Goal: Information Seeking & Learning: Learn about a topic

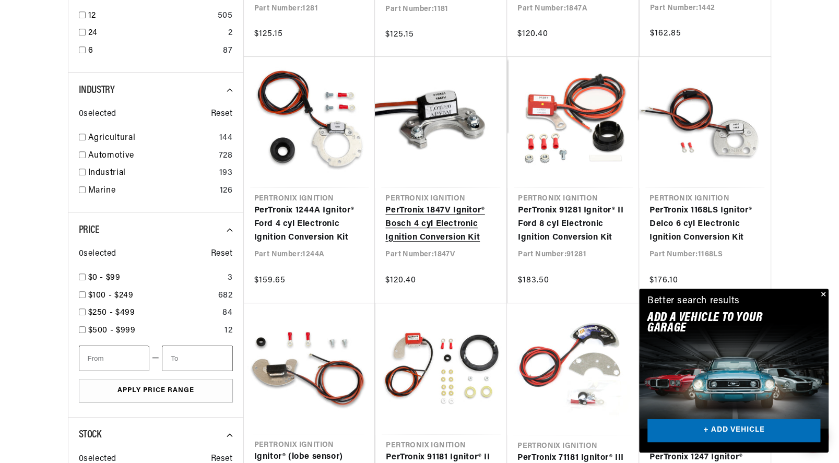
scroll to position [0, 317]
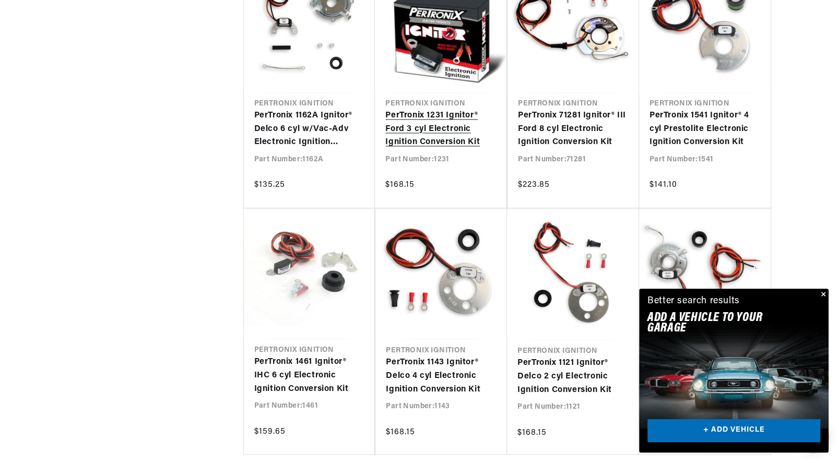
scroll to position [0, 317]
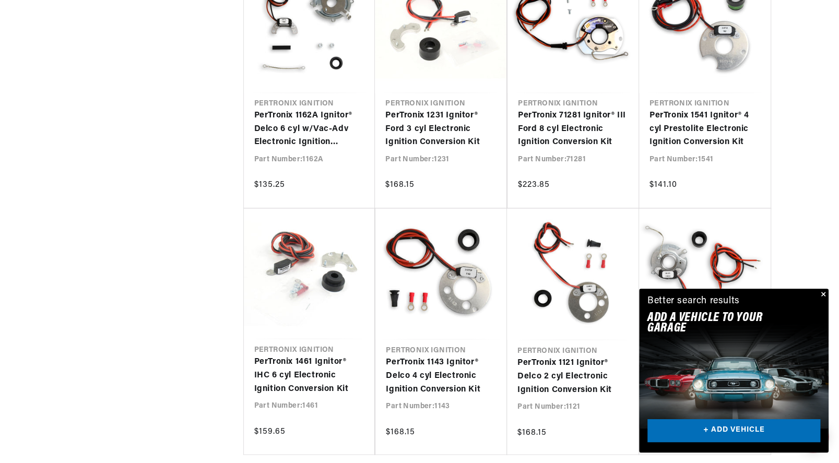
click at [823, 293] on button "Close" at bounding box center [822, 295] width 13 height 13
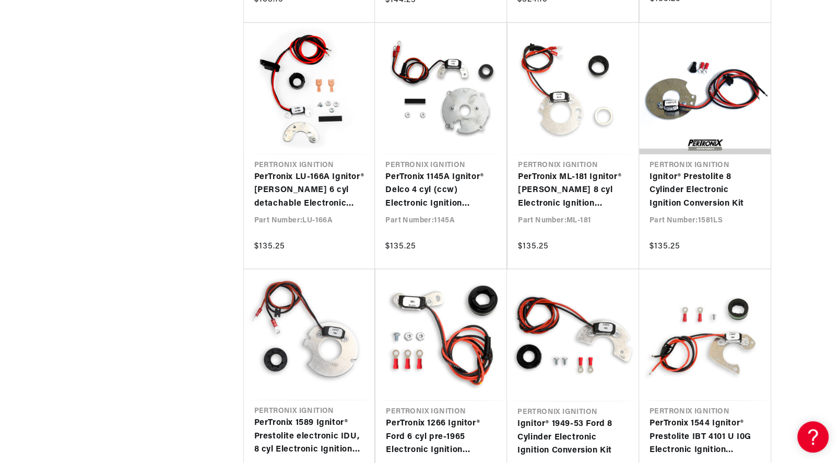
scroll to position [2037, 0]
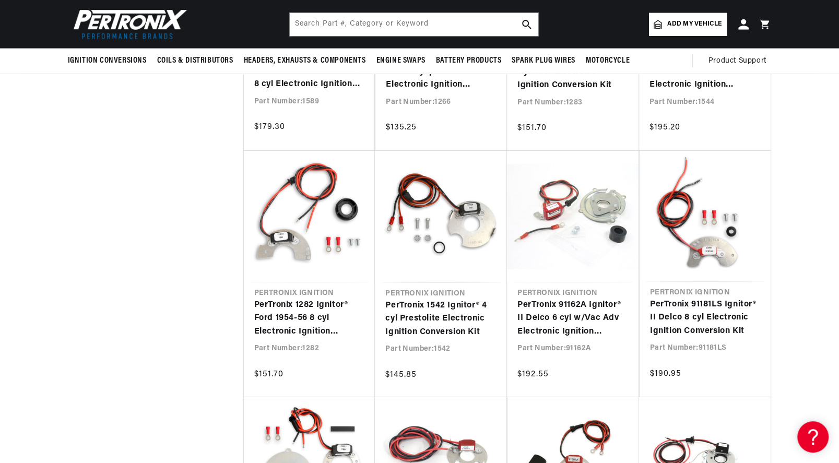
scroll to position [0, 317]
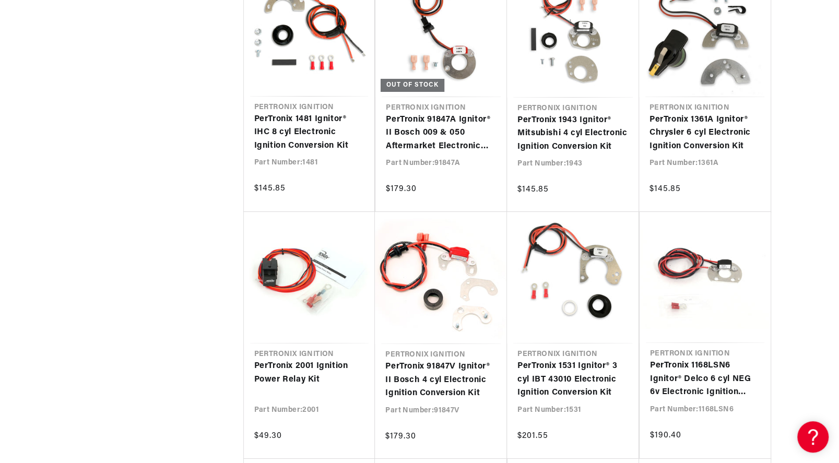
scroll to position [3082, 0]
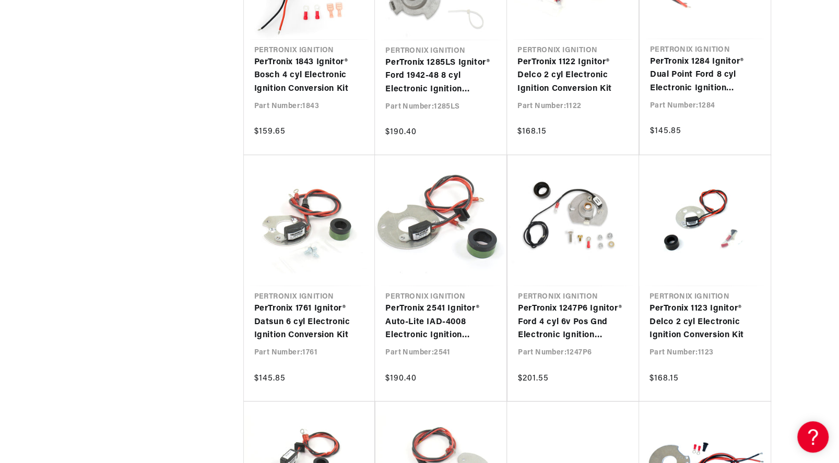
scroll to position [4127, 0]
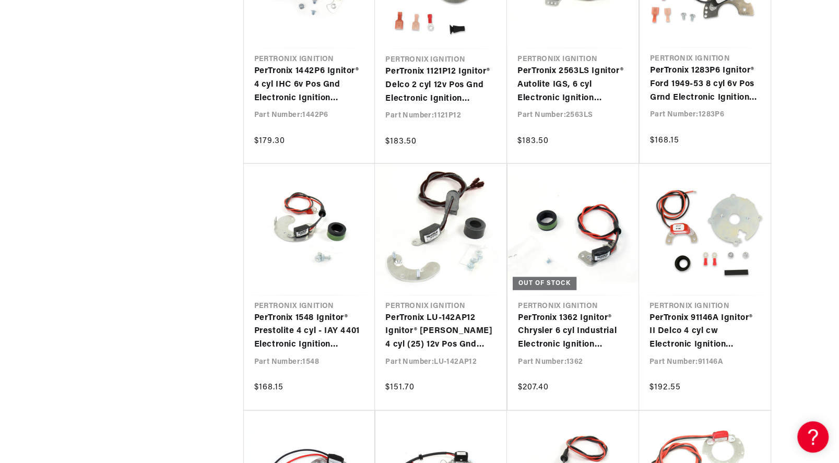
scroll to position [0, 317]
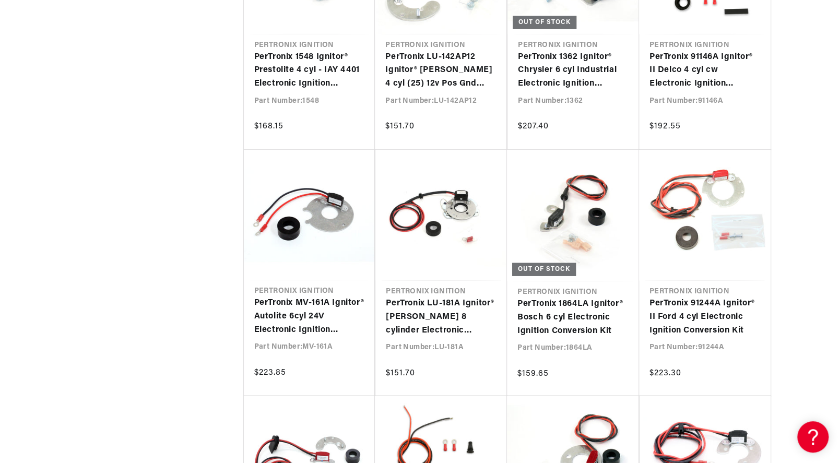
scroll to position [5172, 0]
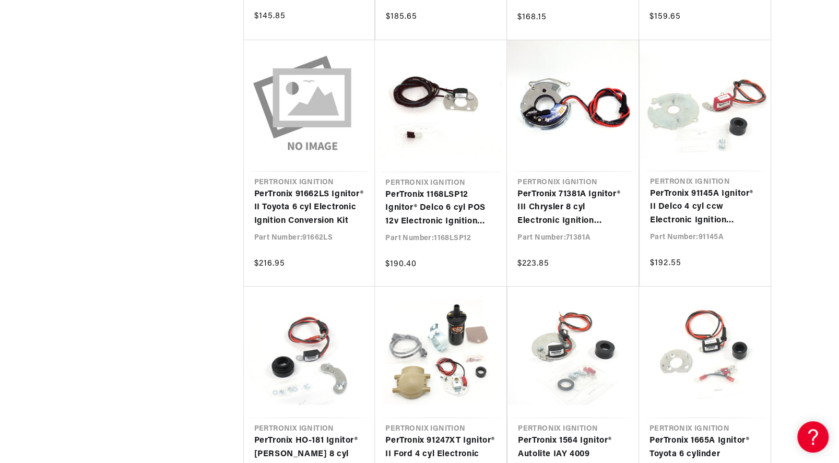
scroll to position [6216, 0]
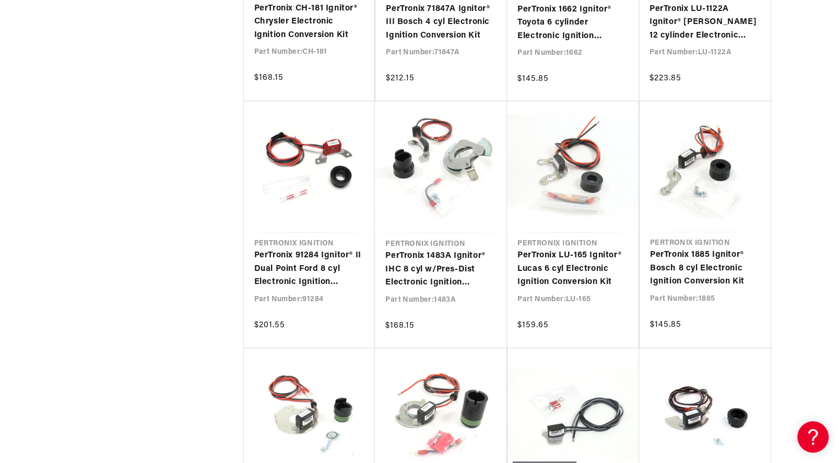
scroll to position [6895, 0]
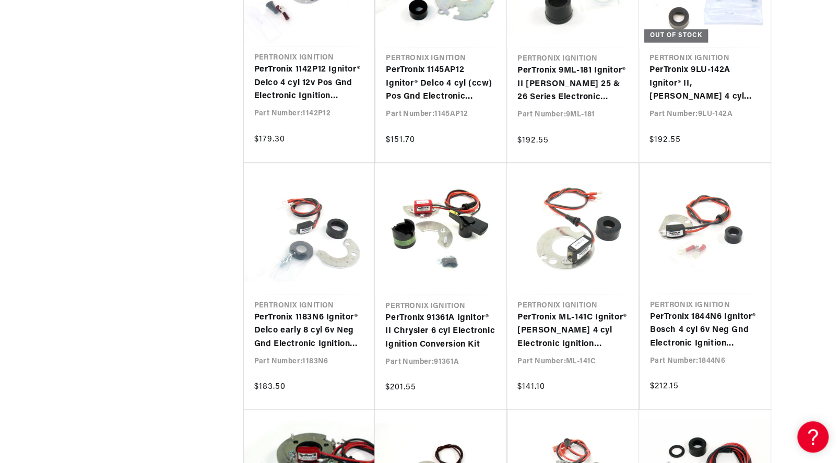
scroll to position [0, 317]
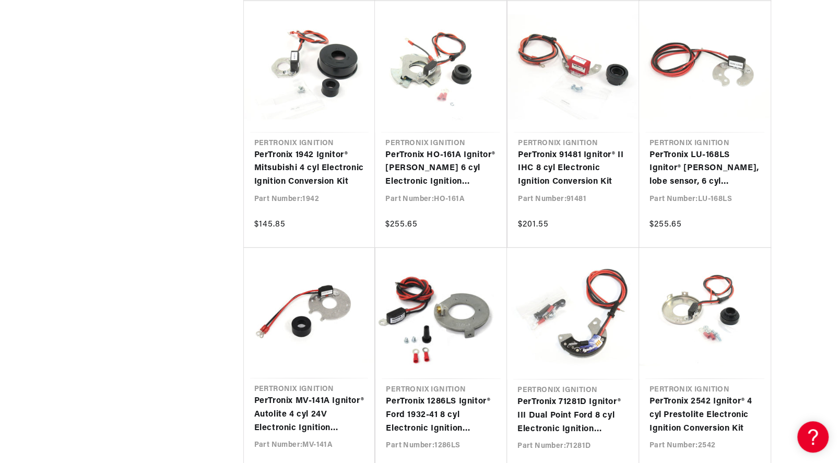
scroll to position [8724, 0]
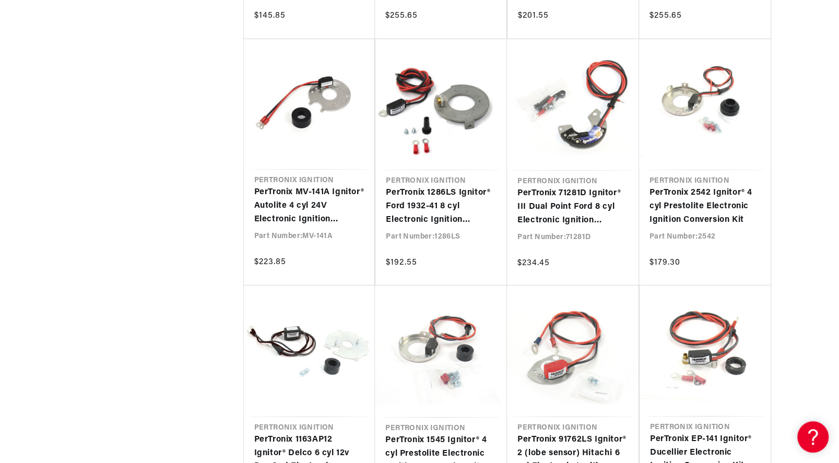
scroll to position [8933, 0]
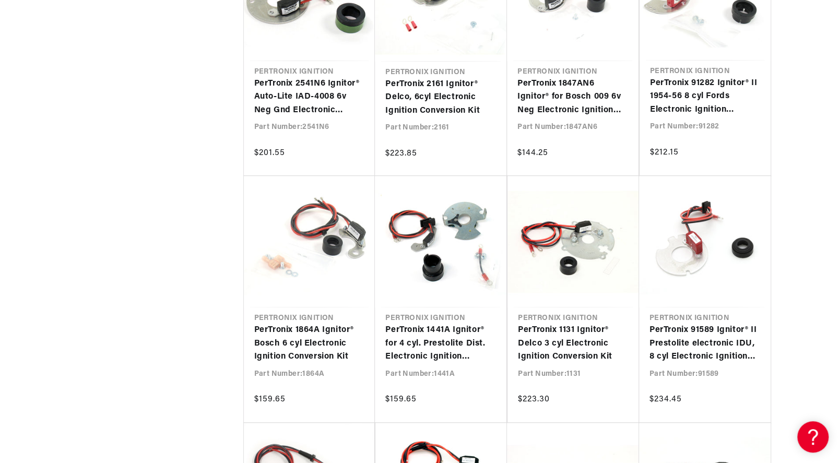
scroll to position [0, 317]
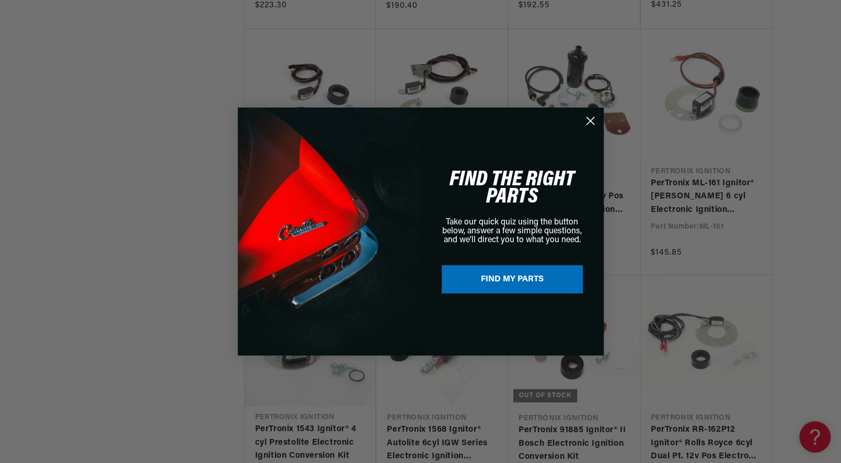
click at [590, 119] on icon "Close dialog" at bounding box center [589, 121] width 7 height 7
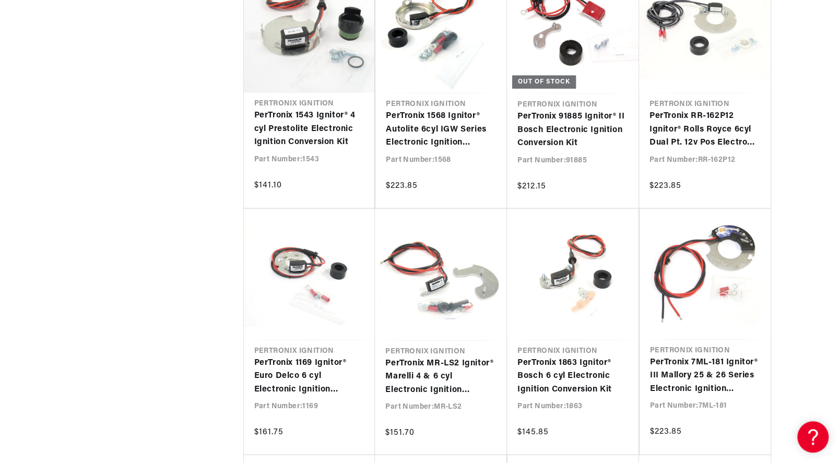
scroll to position [0, 317]
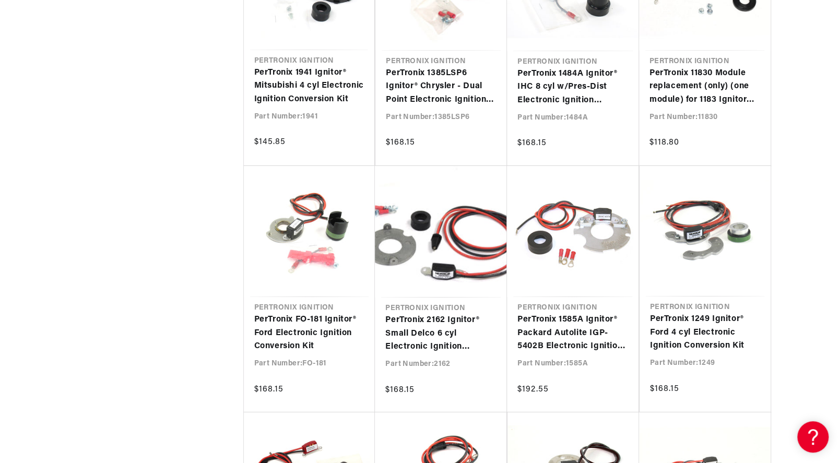
scroll to position [12067, 0]
